Goal: Find specific page/section: Find specific page/section

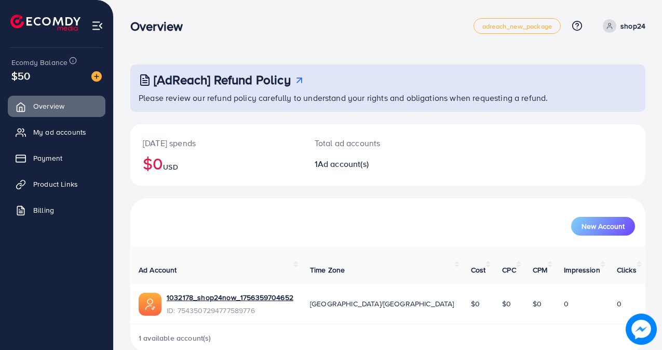
scroll to position [8, 0]
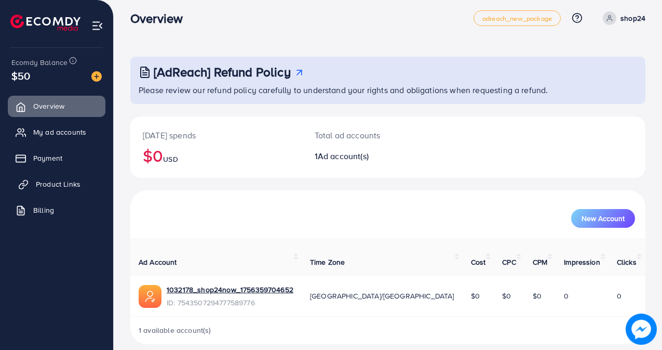
click at [67, 184] on span "Product Links" at bounding box center [58, 184] width 45 height 10
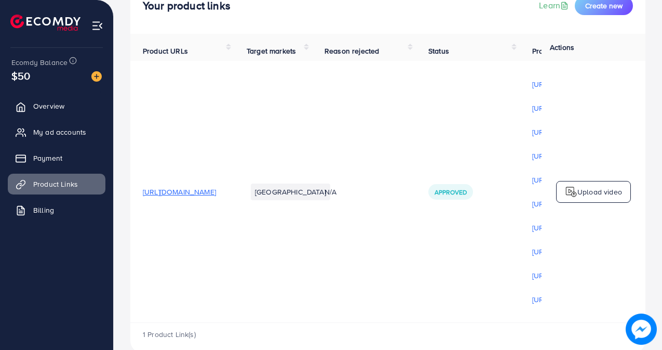
scroll to position [104, 0]
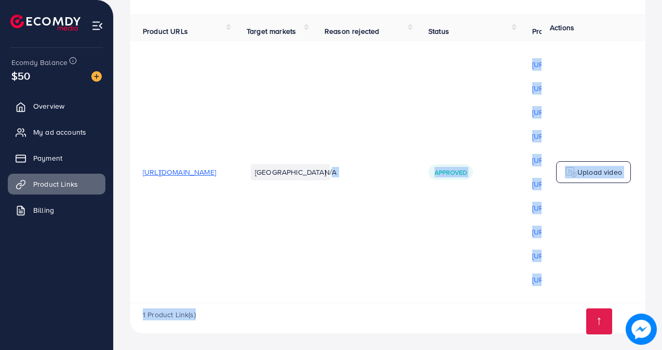
drag, startPoint x: 401, startPoint y: 299, endPoint x: 520, endPoint y: 303, distance: 119.0
click at [520, 303] on div "Product URLs Target markets Reason rejected Status Product video Status video A…" at bounding box center [387, 173] width 515 height 319
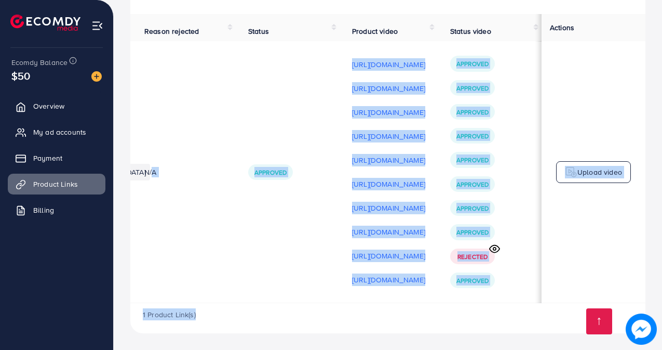
scroll to position [0, 278]
click at [555, 303] on div "1 Product Link(s)" at bounding box center [387, 318] width 515 height 30
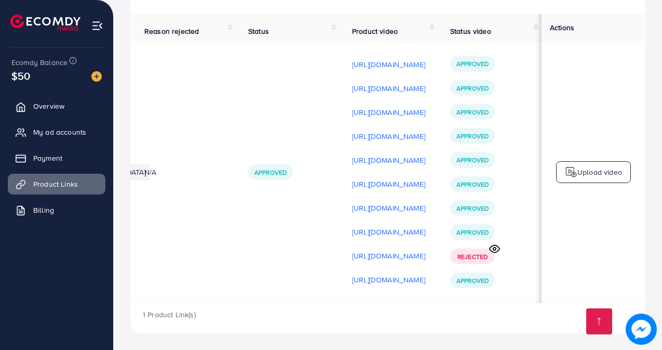
click at [555, 303] on div "1 Product Link(s)" at bounding box center [387, 318] width 515 height 30
click at [537, 218] on td "Approved Approved Approved Approved Approved Approved Approved Approved Rejecte…" at bounding box center [490, 171] width 104 height 261
click at [46, 130] on span "My ad accounts" at bounding box center [62, 132] width 53 height 10
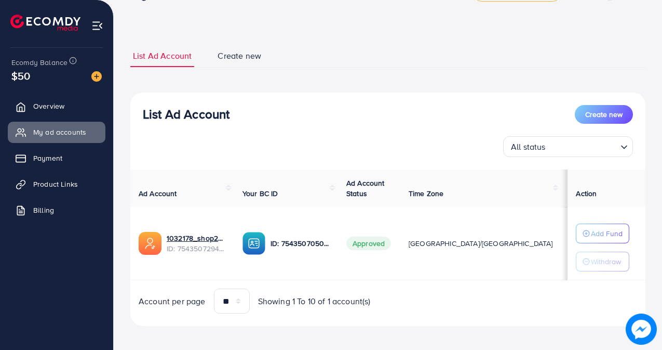
scroll to position [37, 0]
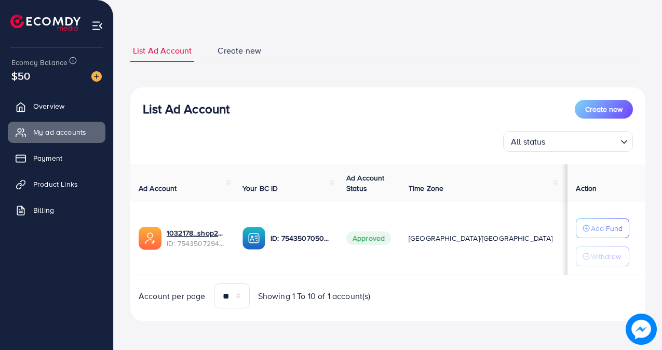
click at [147, 188] on span "Ad Account" at bounding box center [158, 188] width 38 height 10
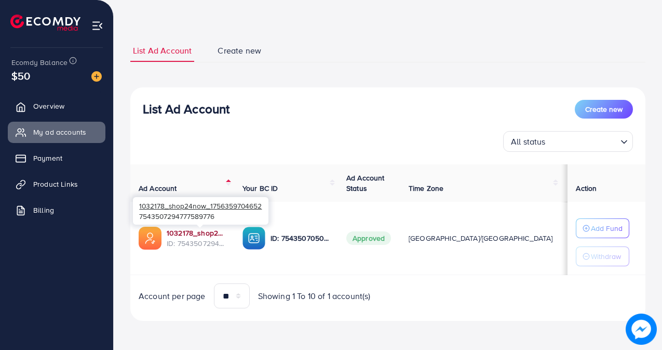
click at [183, 231] on link "1032178_shop24now_1756359704652" at bounding box center [196, 233] width 59 height 10
click at [193, 231] on link "1032178_shop24now_1756359704652" at bounding box center [196, 233] width 59 height 10
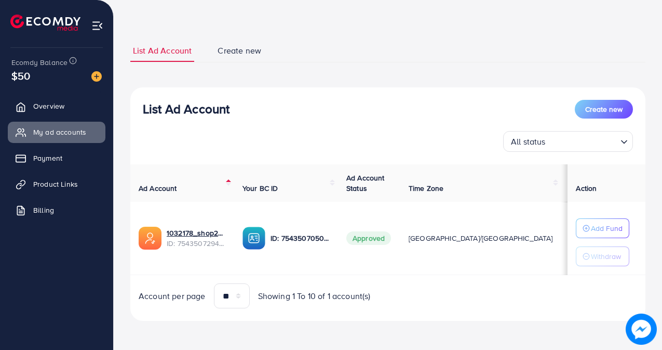
click at [93, 23] on img at bounding box center [97, 26] width 12 height 12
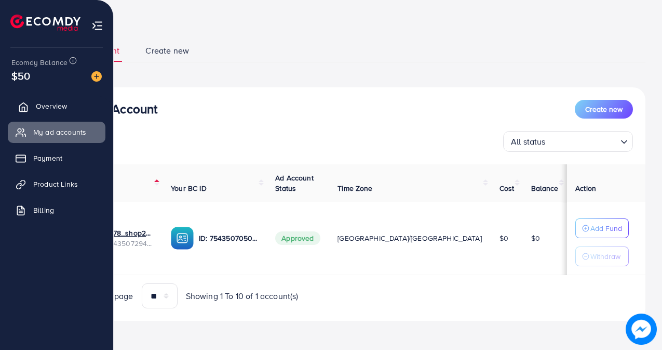
click at [44, 101] on span "Overview" at bounding box center [51, 106] width 31 height 10
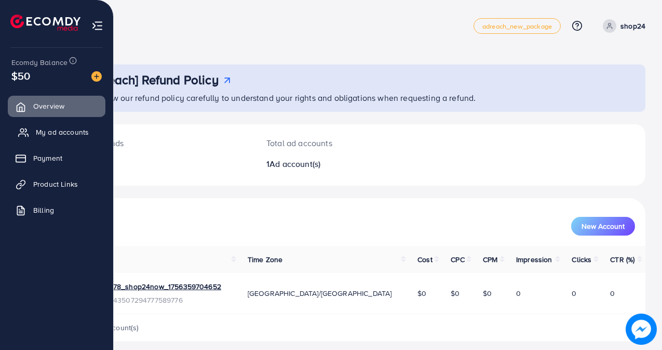
click at [51, 130] on span "My ad accounts" at bounding box center [62, 132] width 53 height 10
